Goal: Task Accomplishment & Management: Manage account settings

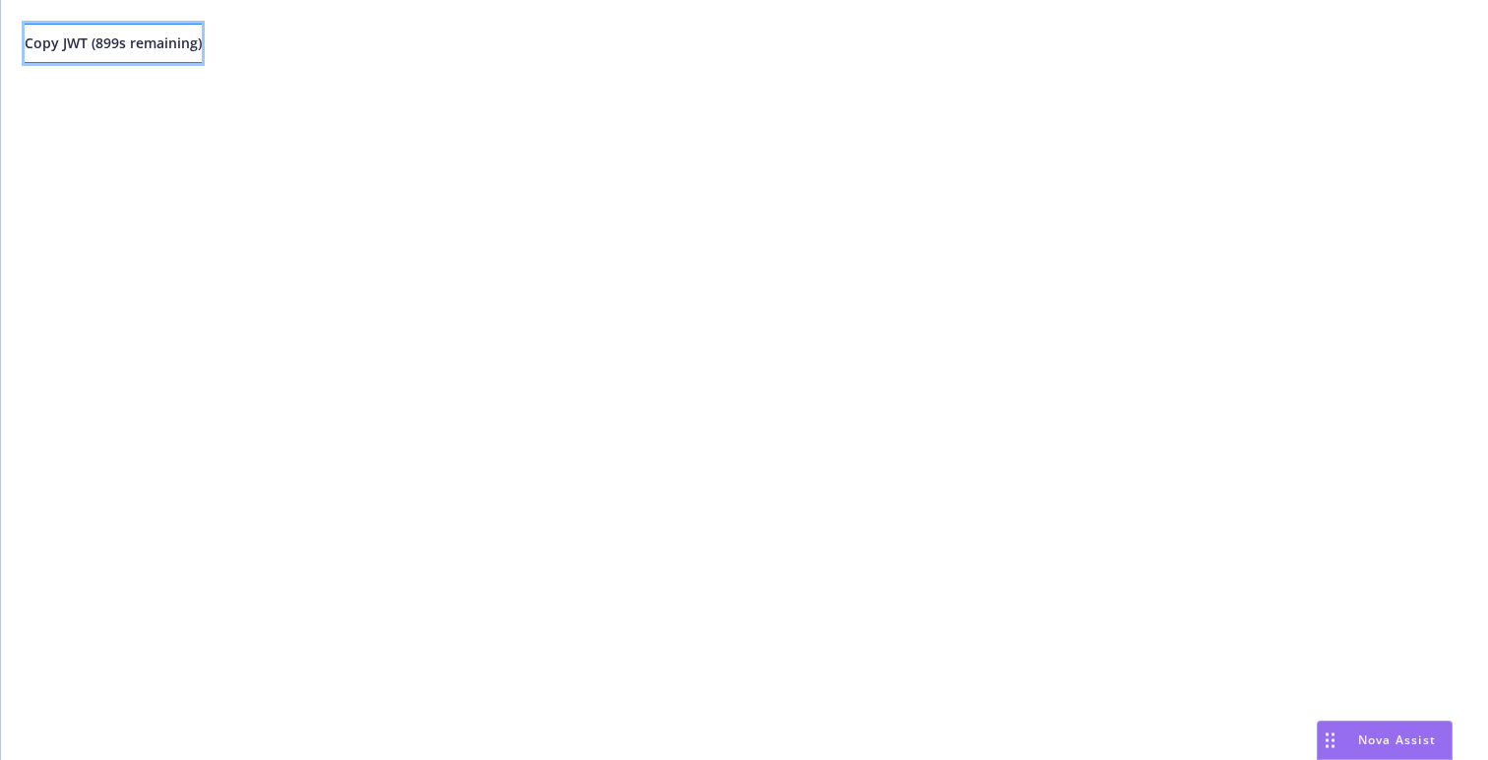
click at [104, 49] on span "Copy JWT ( 899 s remaining)" at bounding box center [113, 42] width 177 height 19
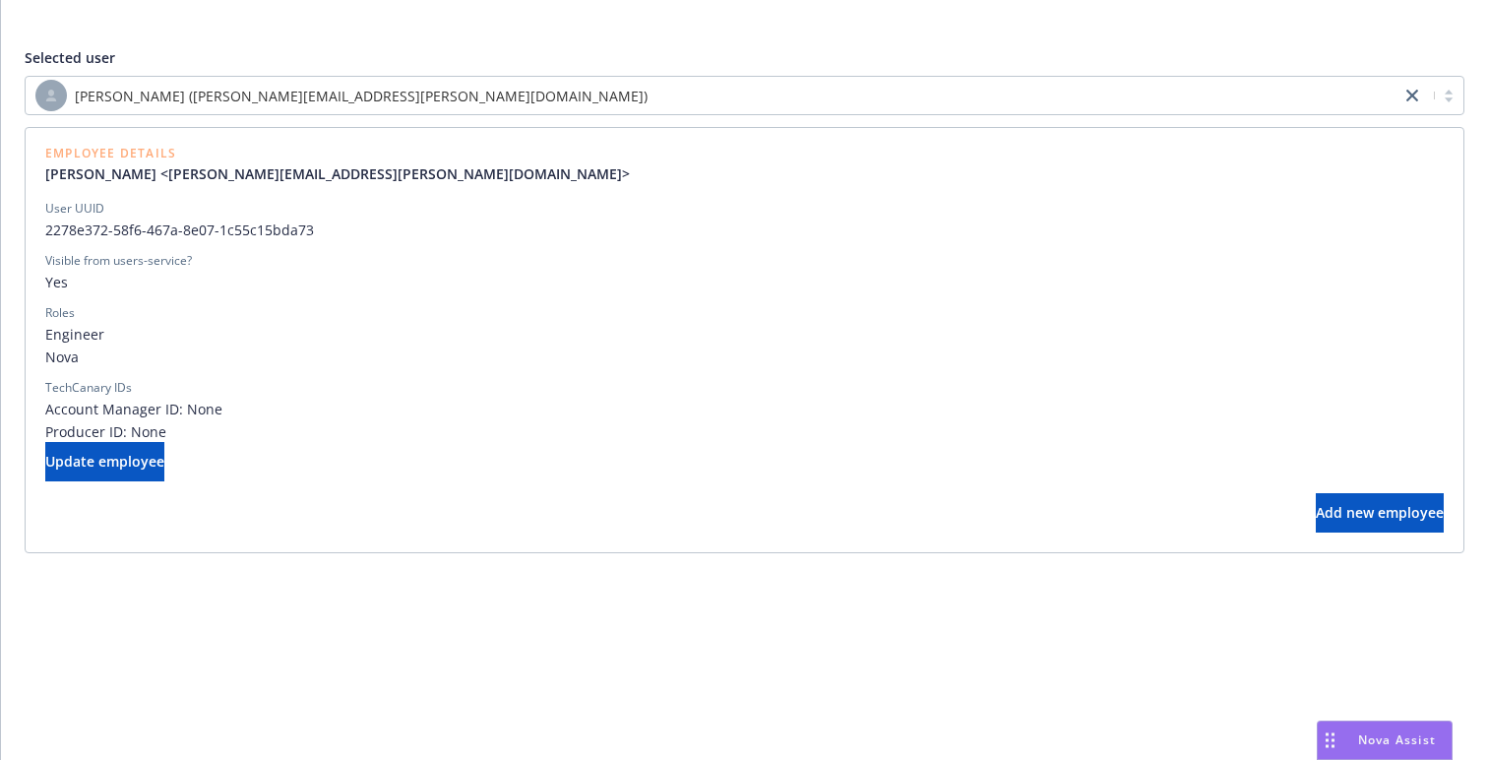
click at [436, 88] on div "[PERSON_NAME] ([PERSON_NAME][EMAIL_ADDRESS][PERSON_NAME][DOMAIN_NAME])" at bounding box center [712, 95] width 1355 height 31
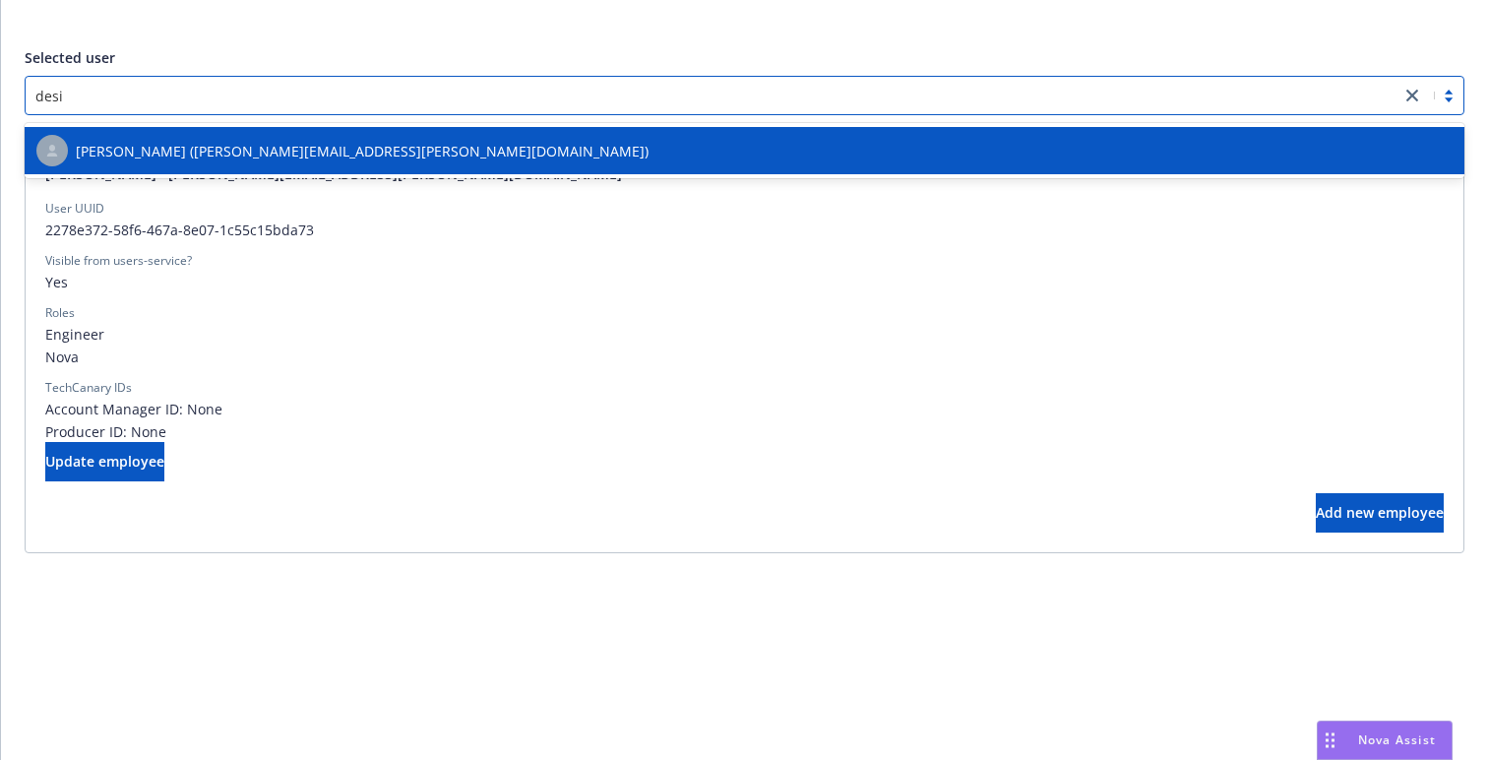
type input "desim"
click at [395, 142] on div "[PERSON_NAME] ([PERSON_NAME][EMAIL_ADDRESS][PERSON_NAME][DOMAIN_NAME])" at bounding box center [744, 150] width 1416 height 31
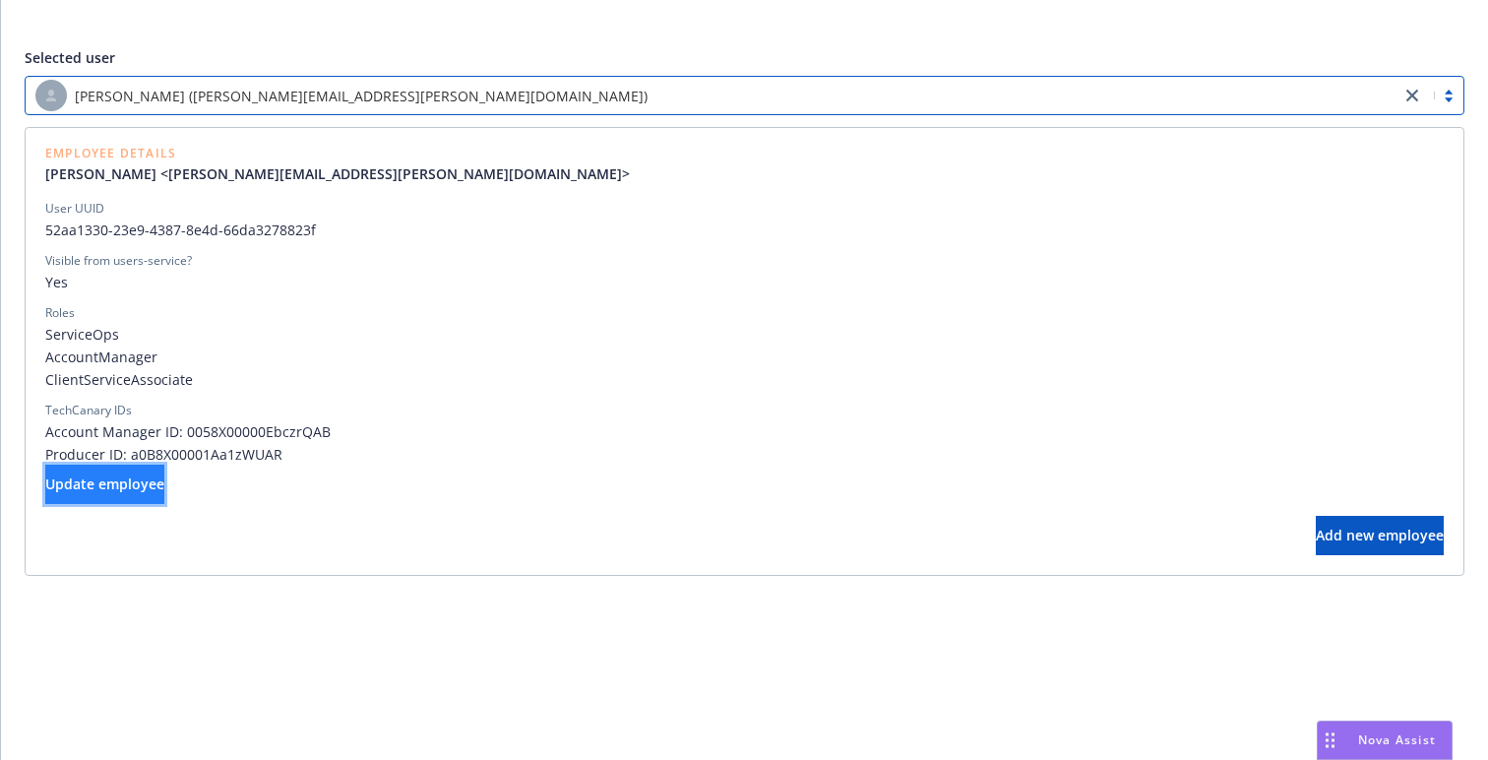
click at [164, 492] on span "Update employee" at bounding box center [104, 483] width 119 height 19
select select "operations"
select select "full-time"
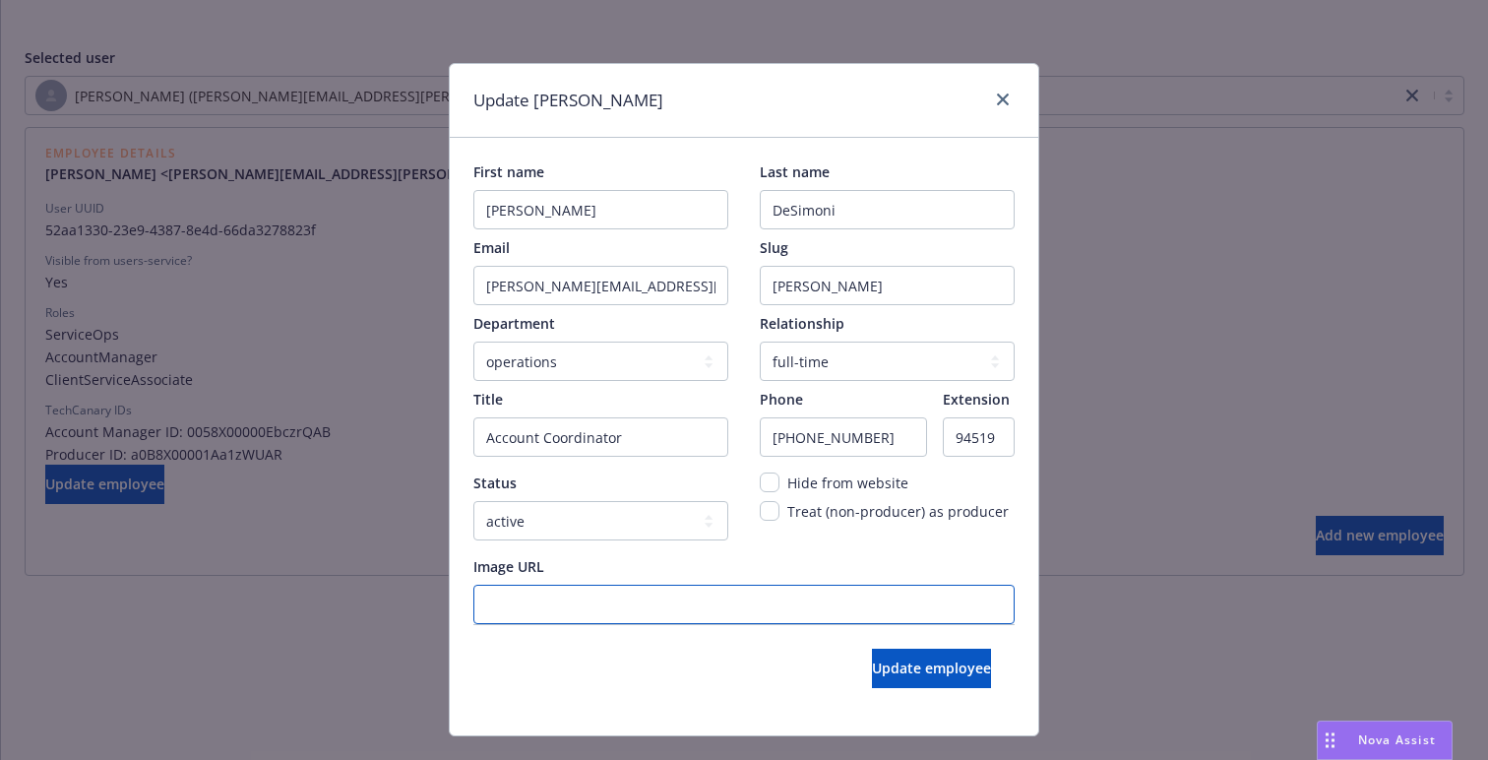
click at [705, 601] on URL "Image URL" at bounding box center [743, 604] width 541 height 39
paste URL "[URL][DOMAIN_NAME]"
type URL "[URL][DOMAIN_NAME]"
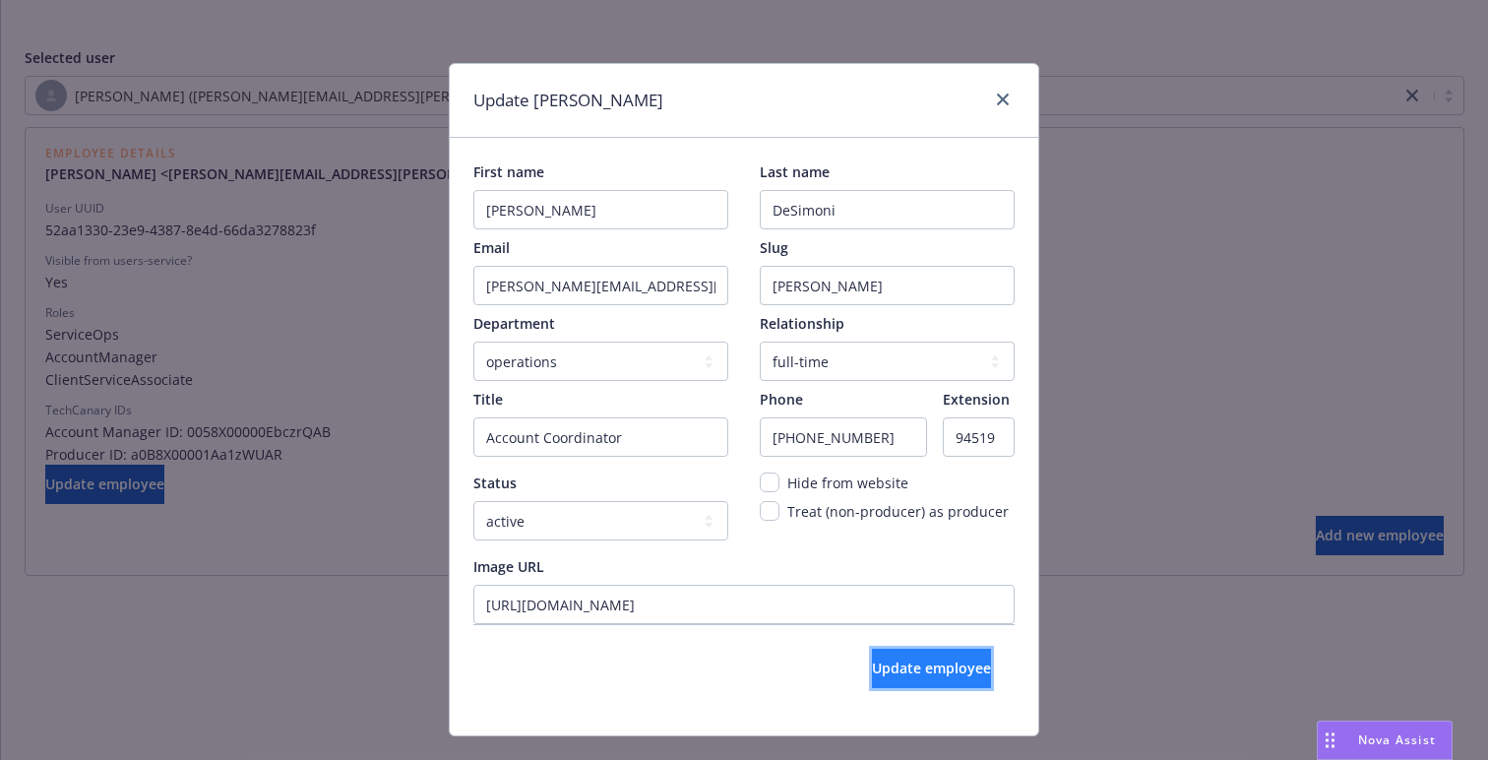
click at [877, 668] on span "Update employee" at bounding box center [931, 667] width 119 height 19
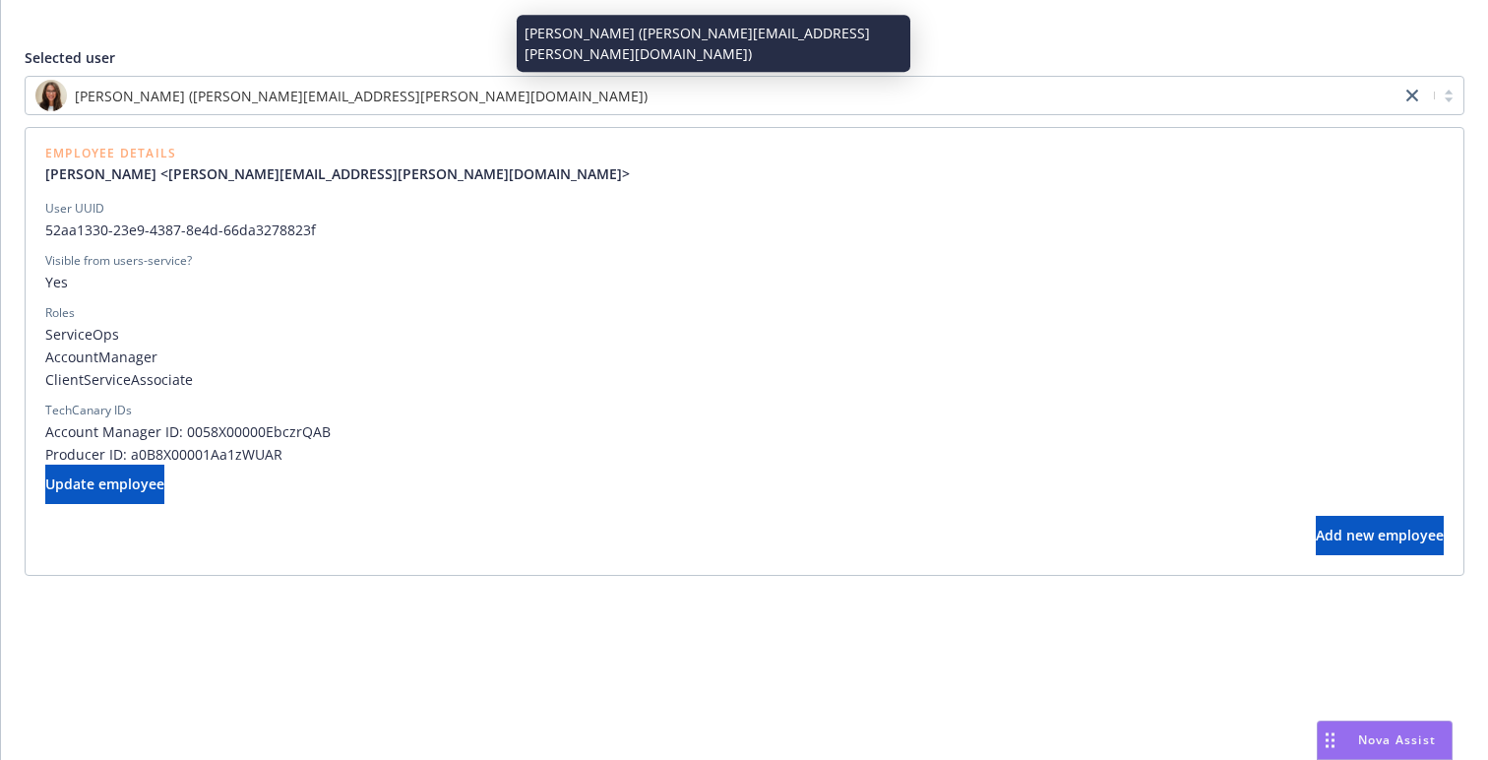
click at [223, 93] on span "[PERSON_NAME] ([PERSON_NAME][EMAIL_ADDRESS][PERSON_NAME][DOMAIN_NAME])" at bounding box center [361, 96] width 573 height 21
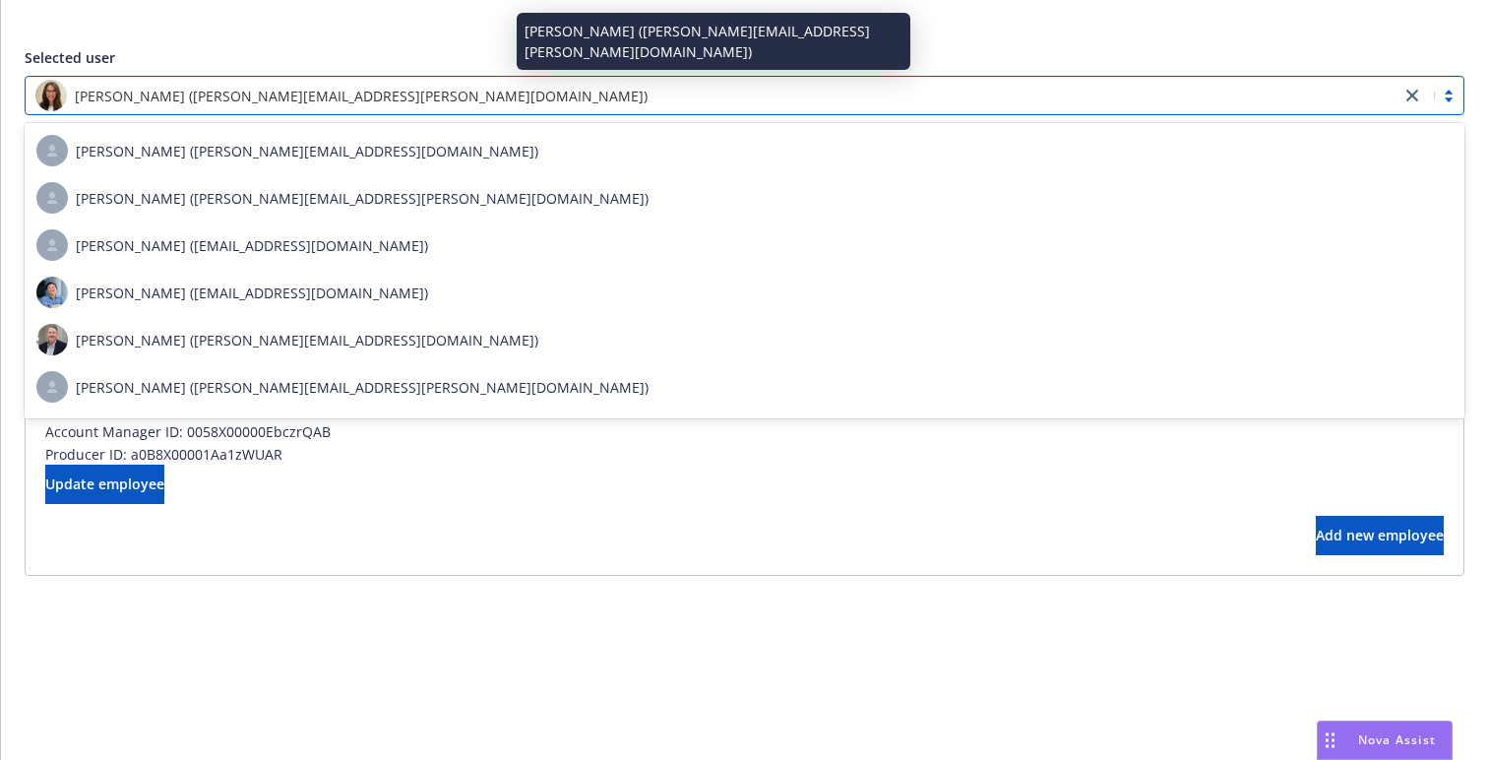
click at [440, 88] on div "[PERSON_NAME] ([PERSON_NAME][EMAIL_ADDRESS][PERSON_NAME][DOMAIN_NAME])" at bounding box center [712, 95] width 1355 height 31
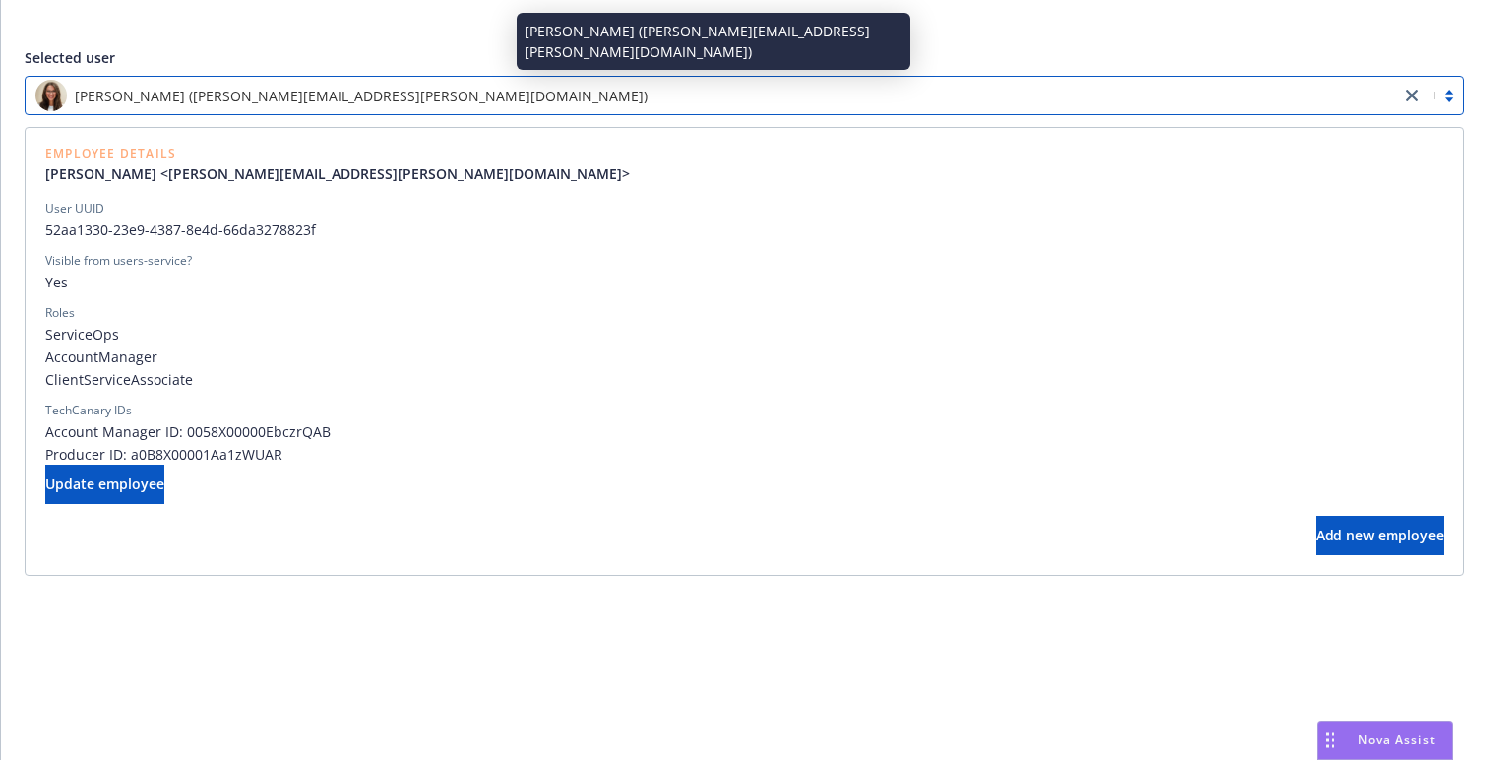
click at [440, 88] on div "[PERSON_NAME] ([PERSON_NAME][EMAIL_ADDRESS][PERSON_NAME][DOMAIN_NAME])" at bounding box center [712, 95] width 1355 height 31
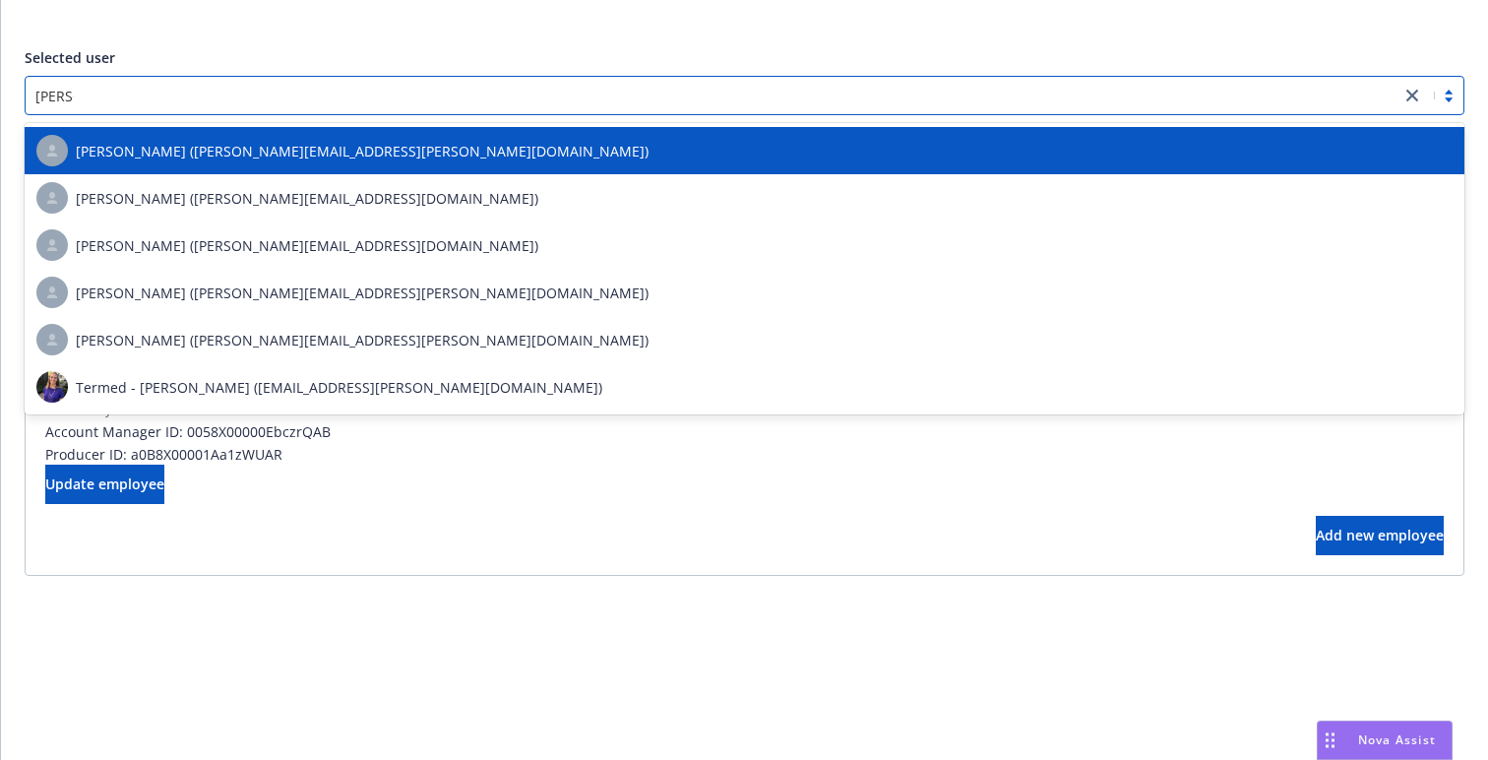
type input "[PERSON_NAME]"
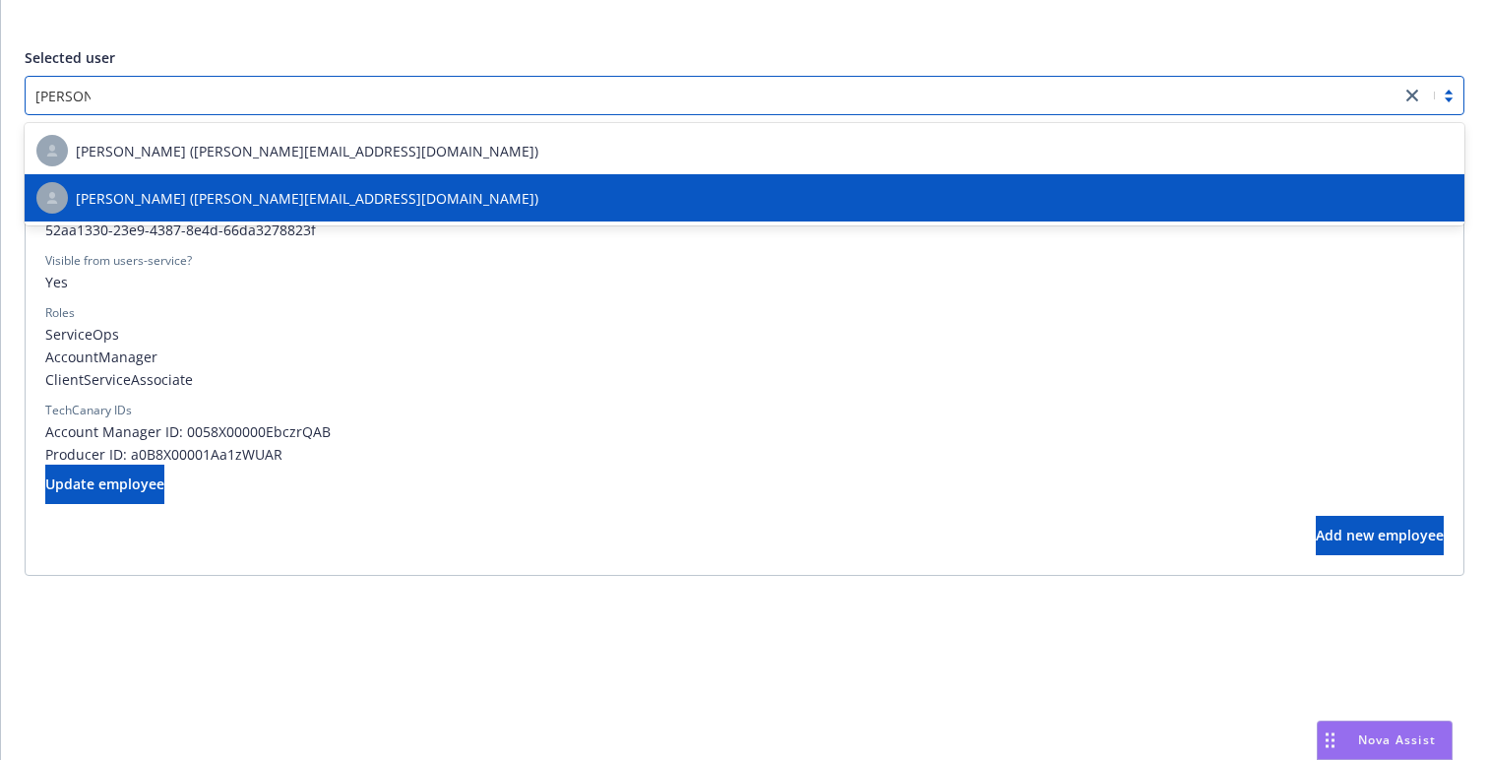
click at [327, 176] on div "[PERSON_NAME] ([PERSON_NAME][EMAIL_ADDRESS][DOMAIN_NAME])" at bounding box center [745, 197] width 1440 height 47
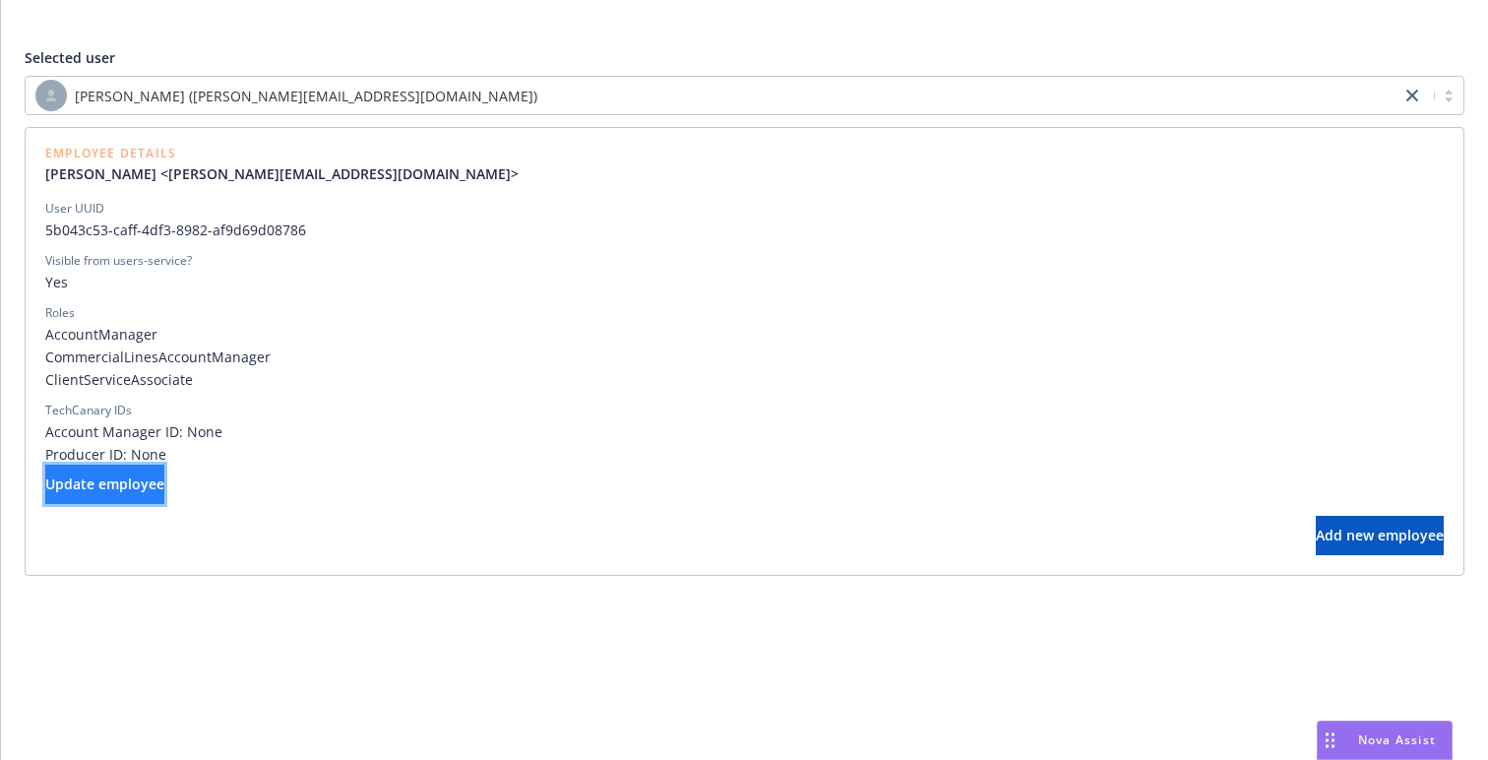
click at [161, 498] on button "Update employee" at bounding box center [104, 483] width 119 height 39
select select "operations"
select select "contractor"
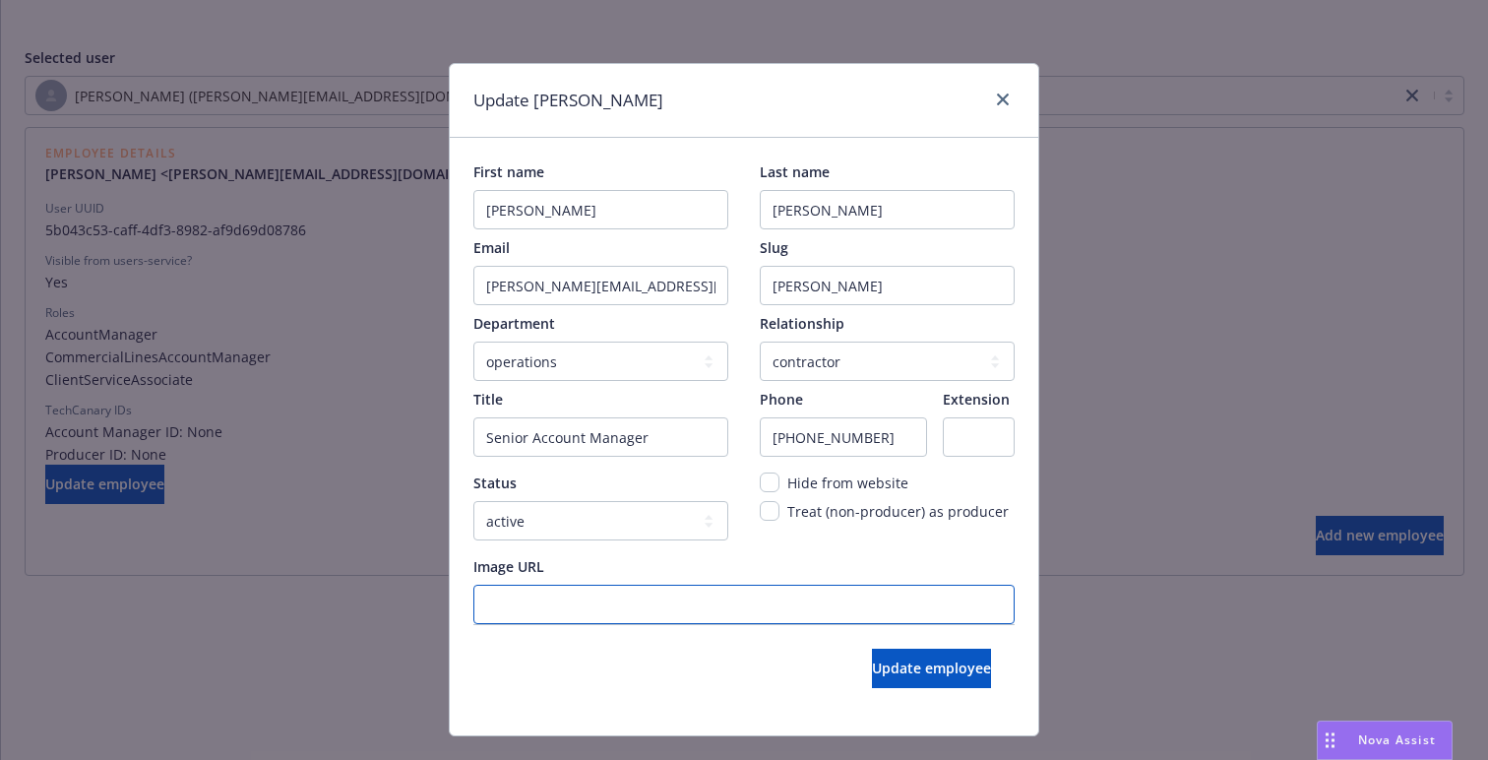
click at [603, 612] on URL "Image URL" at bounding box center [743, 604] width 541 height 39
paste URL "[URL][DOMAIN_NAME]"
type URL "[URL][DOMAIN_NAME]"
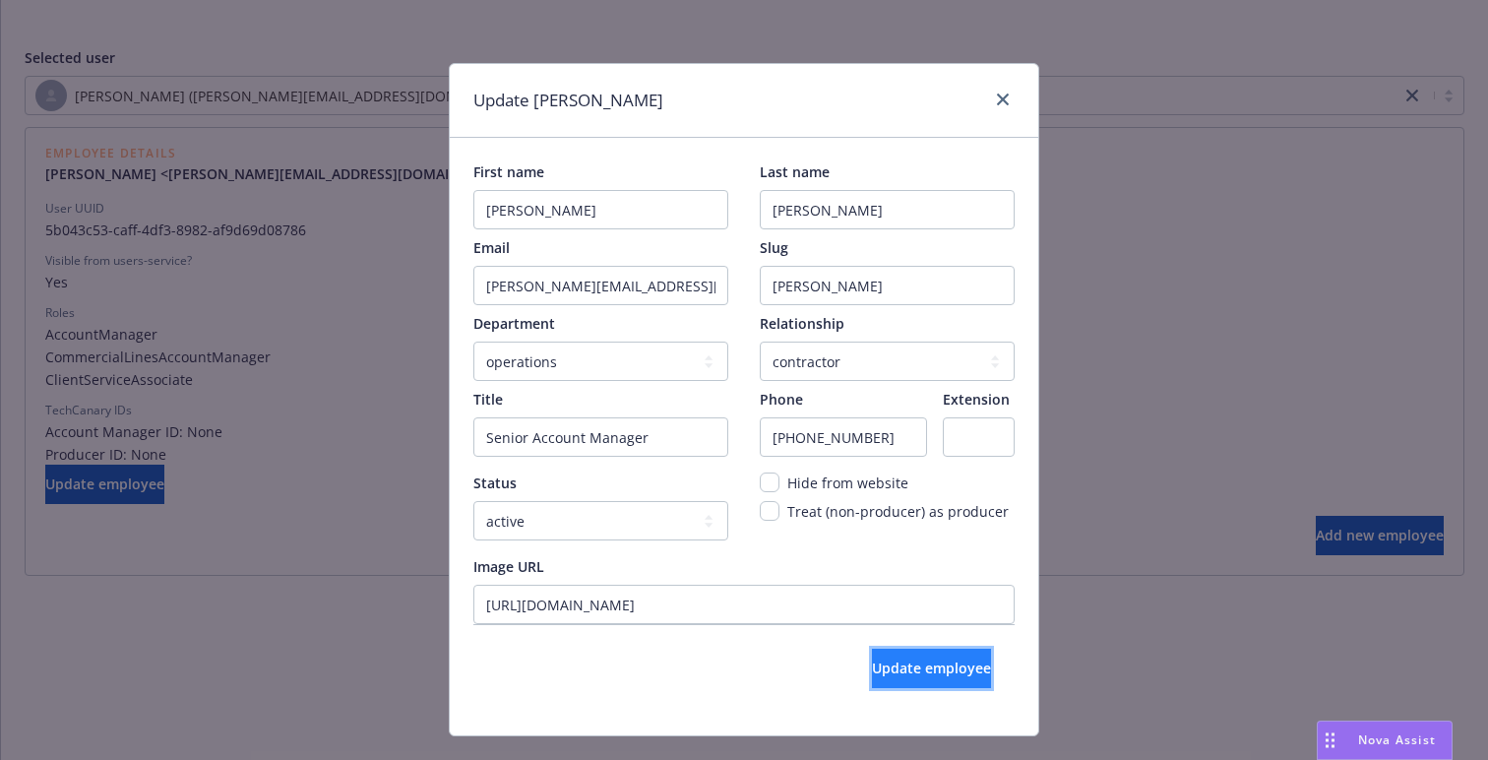
scroll to position [0, 0]
click at [899, 666] on span "Update employee" at bounding box center [931, 667] width 119 height 19
